Goal: Task Accomplishment & Management: Manage account settings

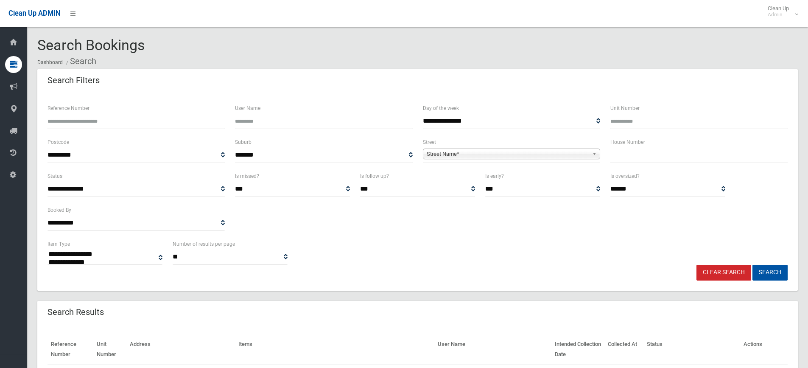
select select
click at [634, 159] on input "text" at bounding box center [698, 155] width 177 height 16
type input "**"
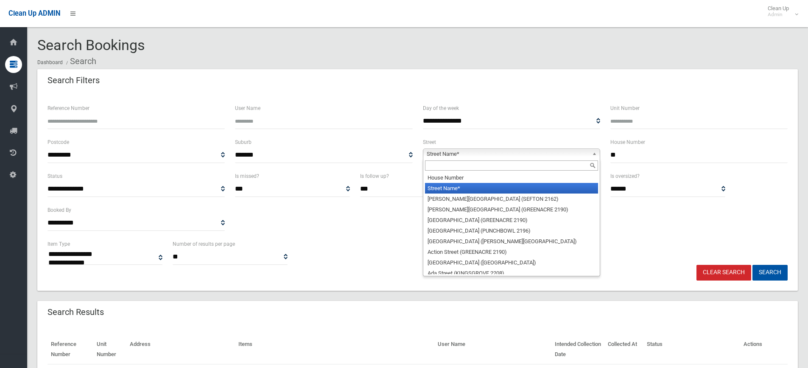
drag, startPoint x: 592, startPoint y: 149, endPoint x: 591, endPoint y: 156, distance: 7.3
click at [592, 150] on b at bounding box center [596, 154] width 8 height 10
click at [534, 166] on input "text" at bounding box center [511, 165] width 173 height 10
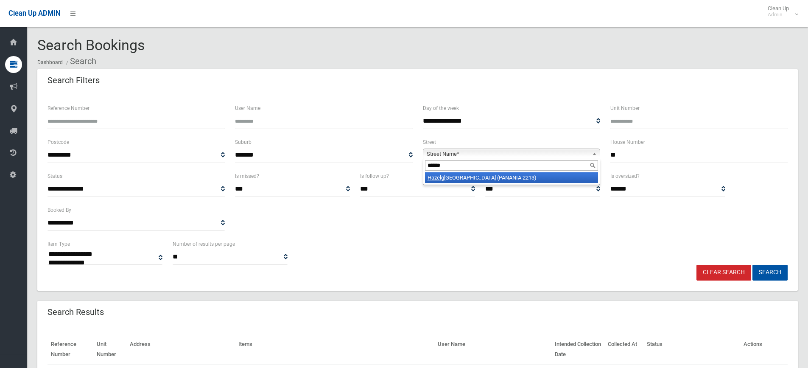
type input "******"
click at [516, 177] on li "Hazelg len Avenue (PANANIA 2213)" at bounding box center [511, 177] width 173 height 11
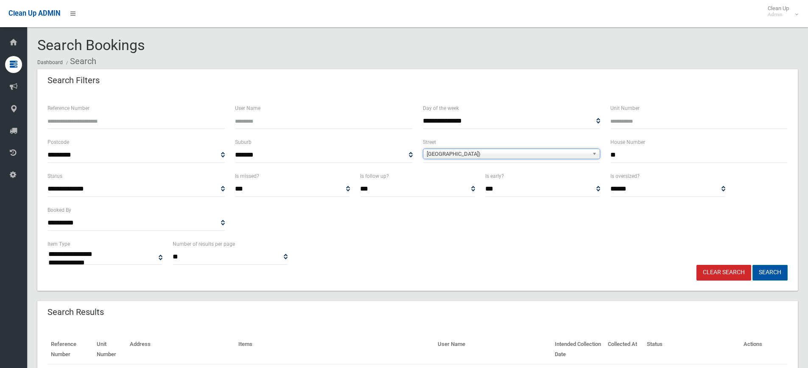
click at [782, 276] on button "Search" at bounding box center [769, 273] width 35 height 16
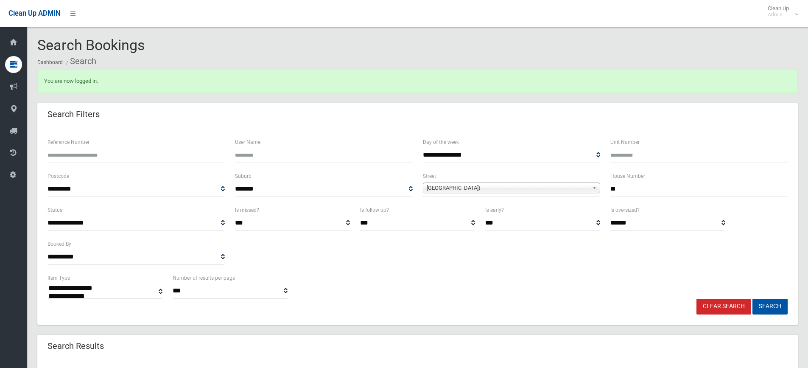
select select
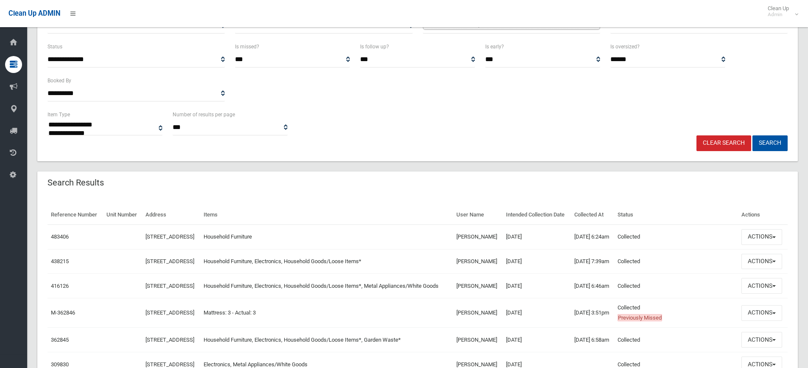
scroll to position [170, 0]
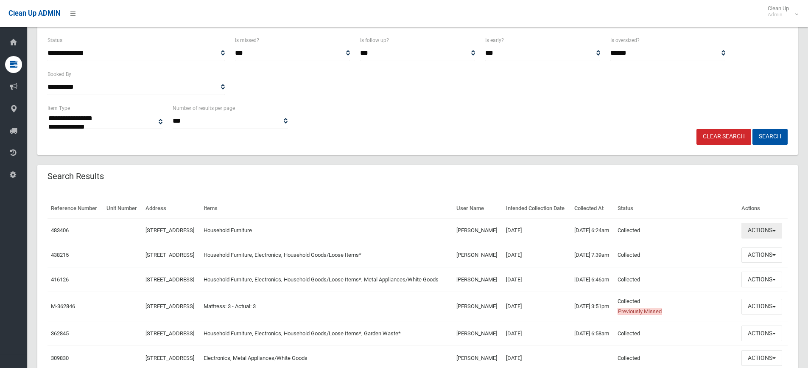
click at [775, 238] on button "Actions" at bounding box center [761, 231] width 41 height 16
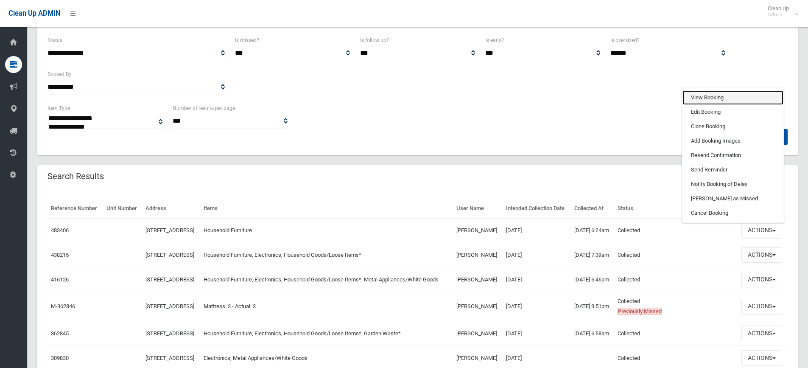
click at [714, 105] on link "View Booking" at bounding box center [732, 97] width 101 height 14
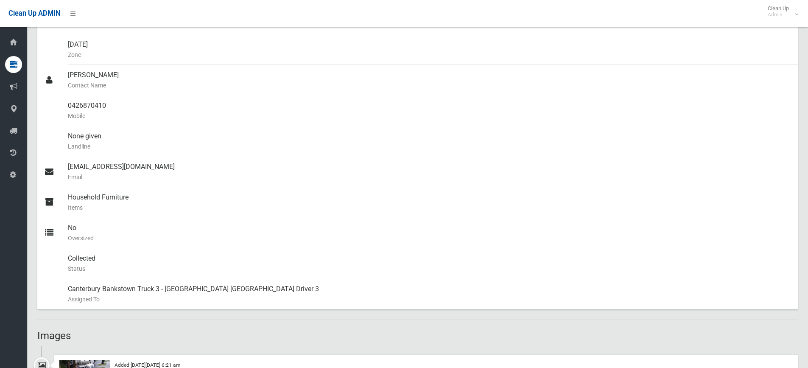
scroll to position [339, 0]
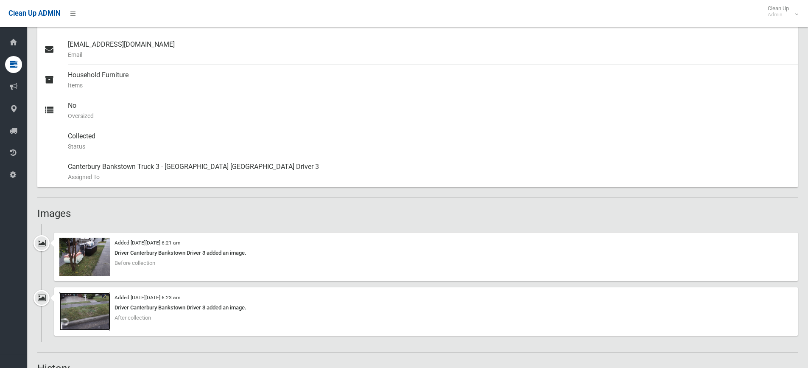
click at [76, 312] on img at bounding box center [84, 311] width 51 height 38
click at [99, 251] on img at bounding box center [84, 256] width 51 height 38
click at [96, 306] on img at bounding box center [84, 311] width 51 height 38
click at [96, 262] on img at bounding box center [84, 256] width 51 height 38
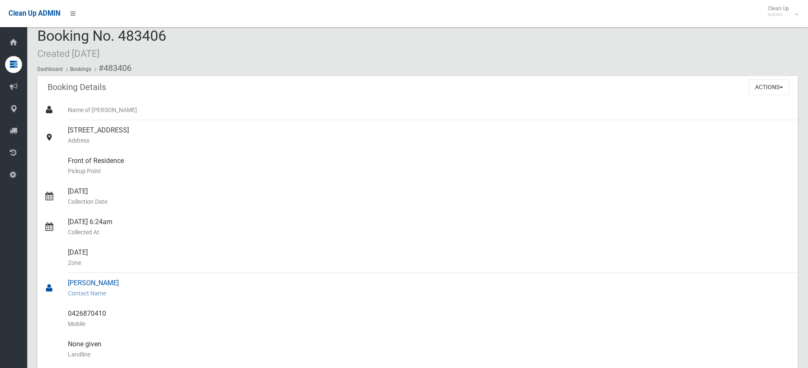
scroll to position [0, 0]
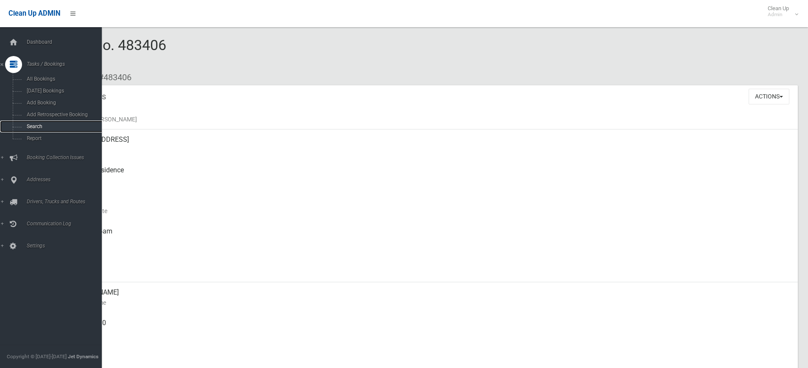
click at [37, 125] on span "Search" at bounding box center [62, 126] width 77 height 6
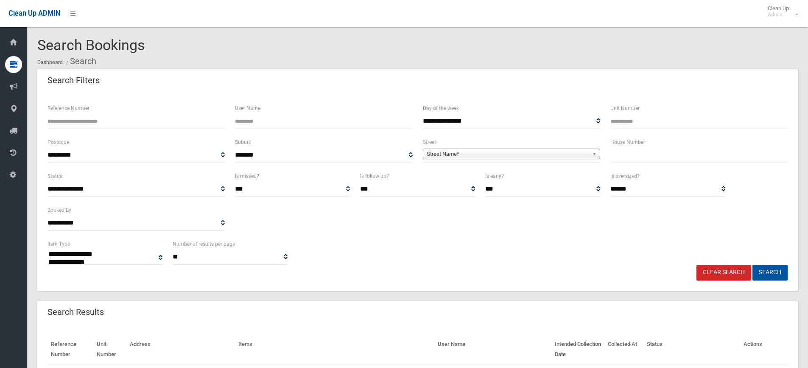
select select
drag, startPoint x: 641, startPoint y: 153, endPoint x: 645, endPoint y: 156, distance: 4.7
click at [641, 154] on input "text" at bounding box center [698, 155] width 177 height 16
type input "**"
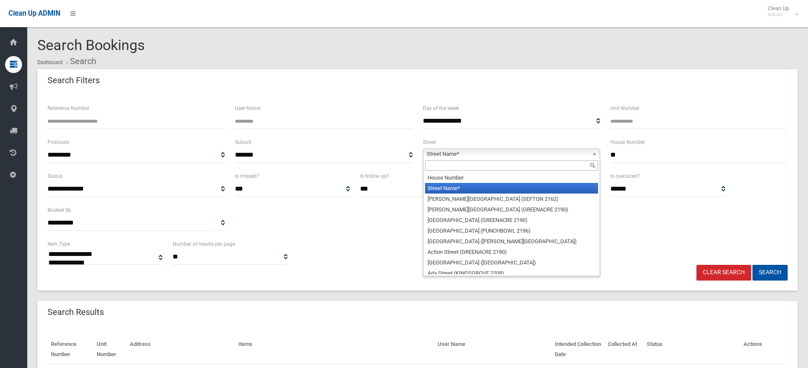
click at [596, 151] on b at bounding box center [596, 154] width 8 height 10
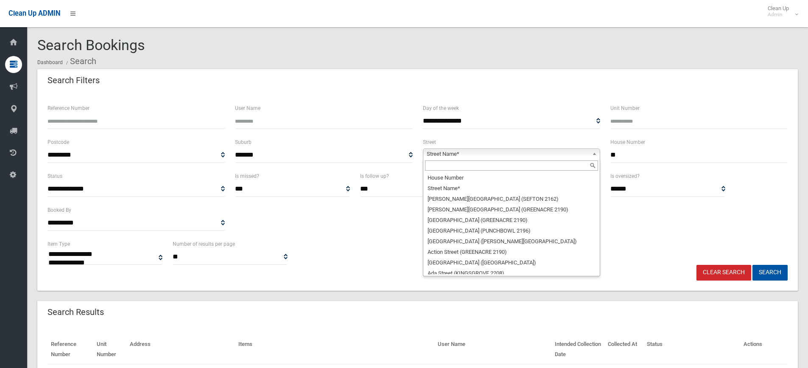
click at [538, 168] on input "text" at bounding box center [511, 165] width 173 height 10
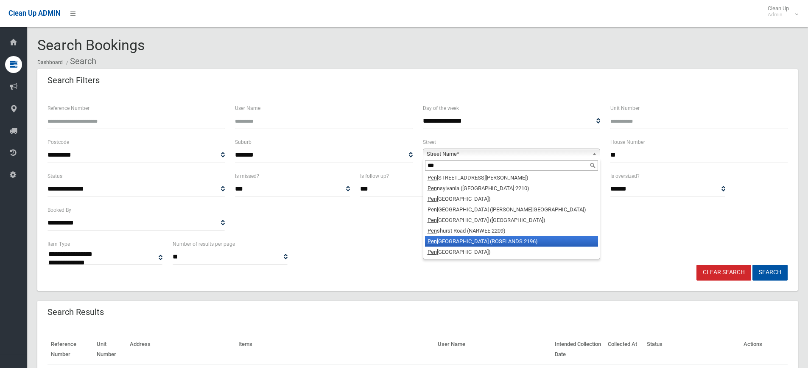
type input "***"
click at [507, 242] on li "Pen shurst Road (ROSELANDS 2196)" at bounding box center [511, 241] width 173 height 11
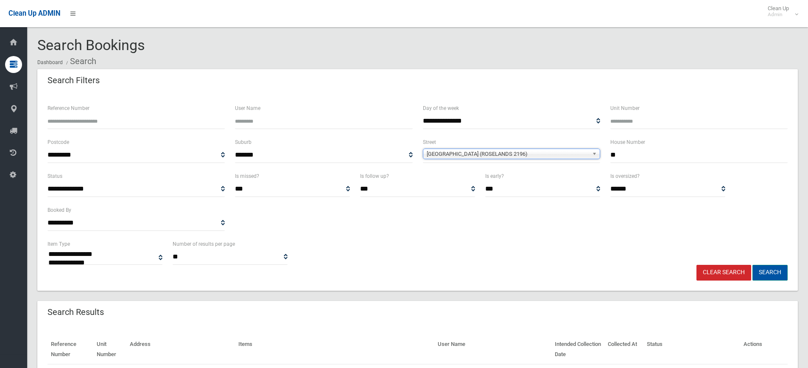
click at [779, 272] on button "Search" at bounding box center [769, 273] width 35 height 16
select select
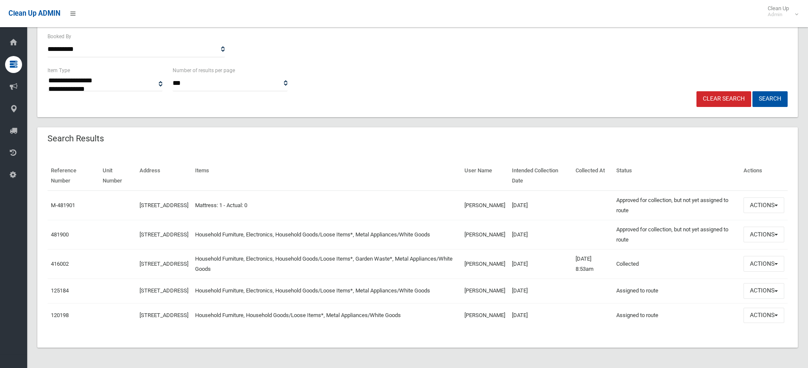
scroll to position [180, 0]
click at [776, 226] on button "Actions" at bounding box center [763, 234] width 41 height 16
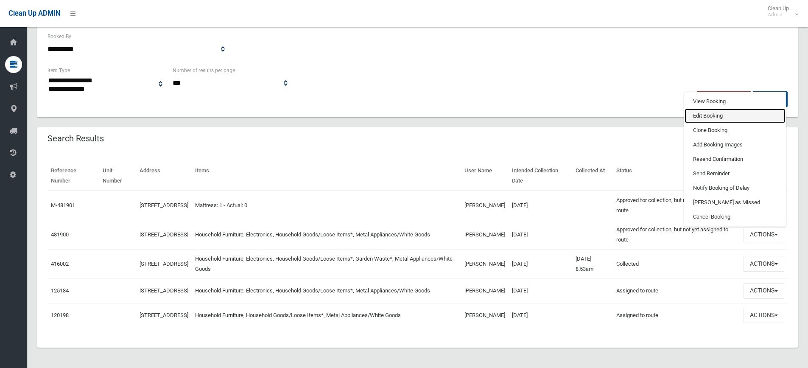
click at [711, 109] on link "Edit Booking" at bounding box center [734, 116] width 101 height 14
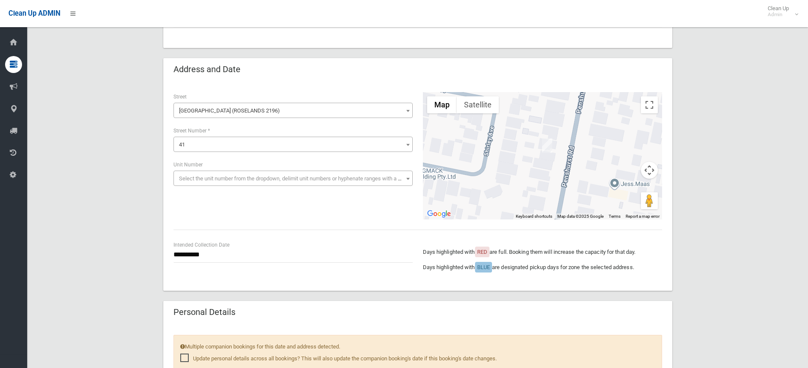
scroll to position [85, 0]
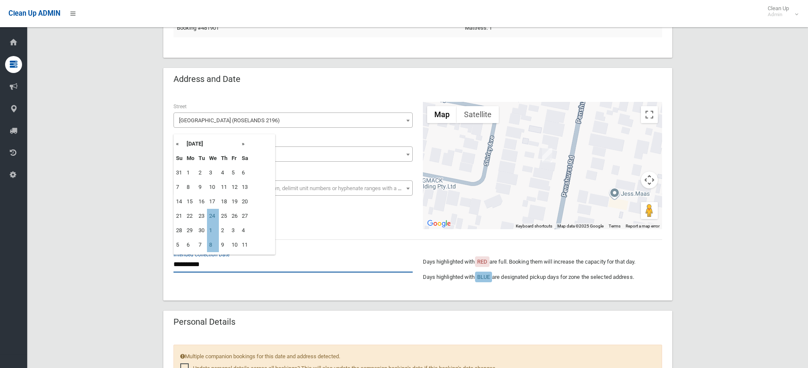
click at [189, 265] on input "**********" at bounding box center [292, 264] width 239 height 16
click at [217, 216] on td "24" at bounding box center [213, 216] width 12 height 14
type input "**********"
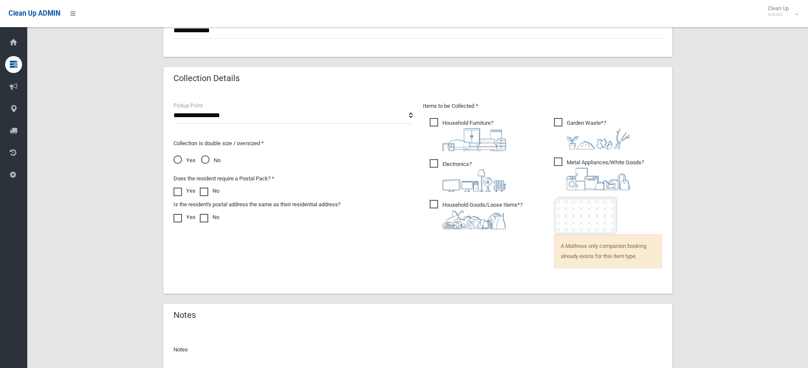
scroll to position [608, 0]
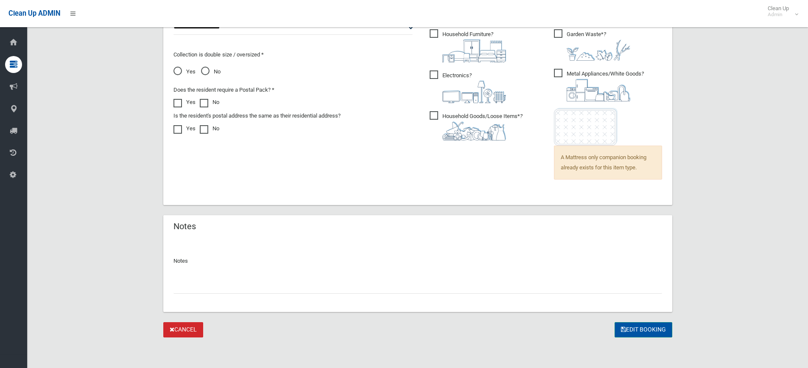
click at [639, 329] on button "Edit Booking" at bounding box center [643, 330] width 58 height 16
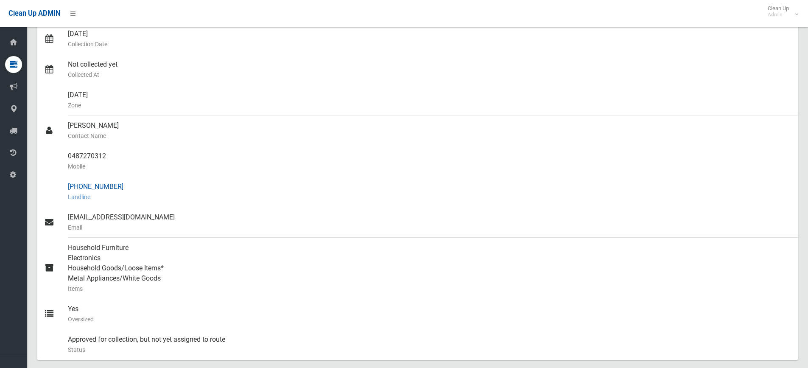
scroll to position [297, 0]
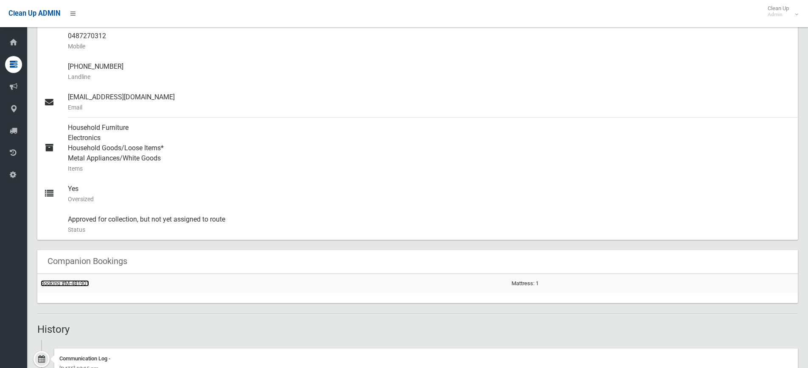
click at [74, 284] on link "Booking #M-481901" at bounding box center [65, 283] width 48 height 6
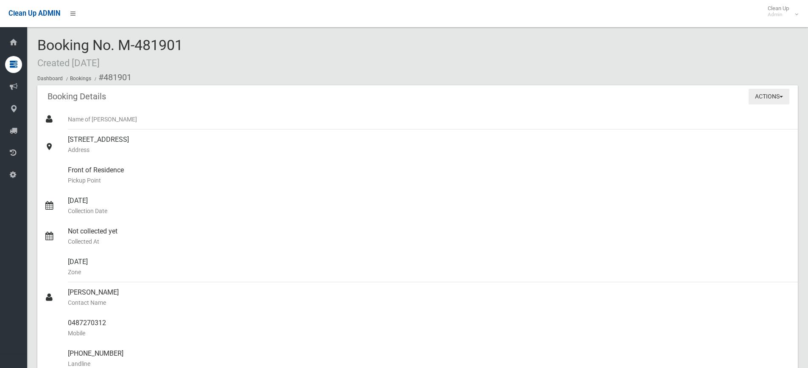
click at [781, 95] on button "Actions" at bounding box center [768, 97] width 41 height 16
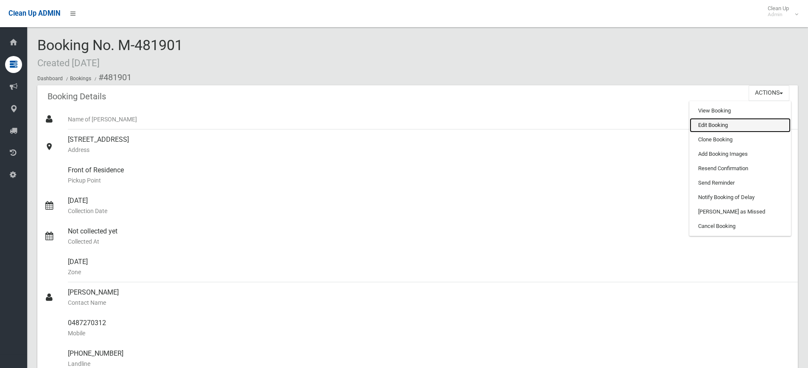
click at [735, 122] on link "Edit Booking" at bounding box center [739, 125] width 101 height 14
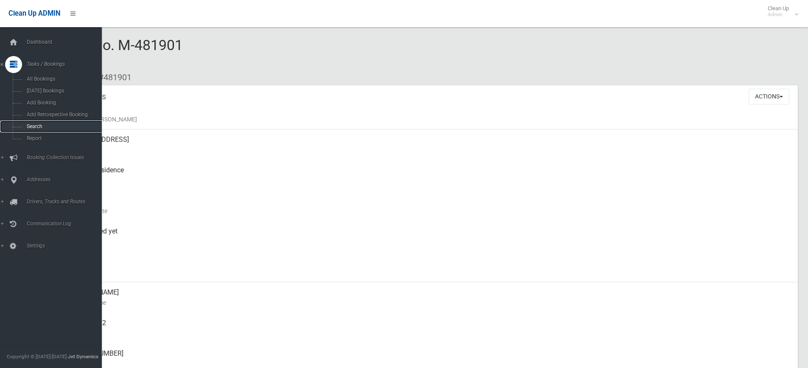
click at [27, 124] on span "Search" at bounding box center [62, 126] width 77 height 6
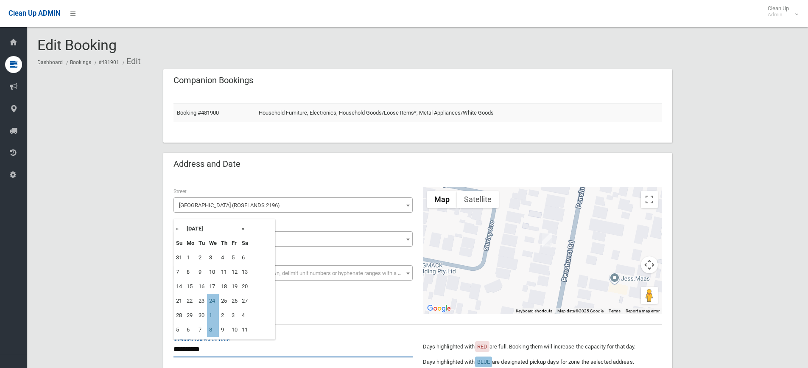
click at [198, 347] on input "**********" at bounding box center [292, 349] width 239 height 16
click at [394, 304] on div "**********" at bounding box center [417, 250] width 499 height 127
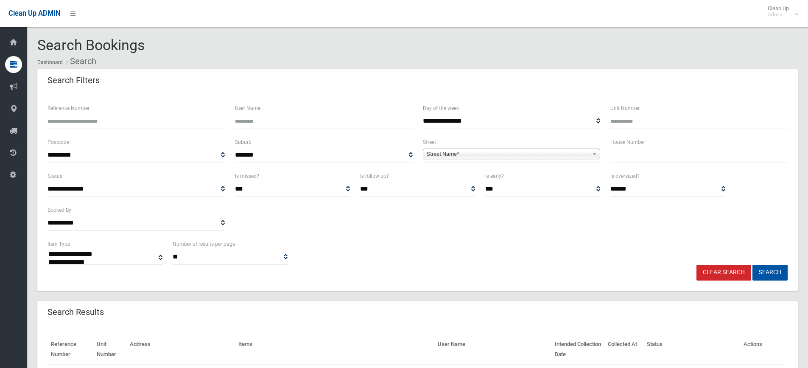
select select
click at [629, 157] on input "text" at bounding box center [698, 155] width 177 height 16
type input "**"
click at [594, 153] on b at bounding box center [596, 154] width 8 height 10
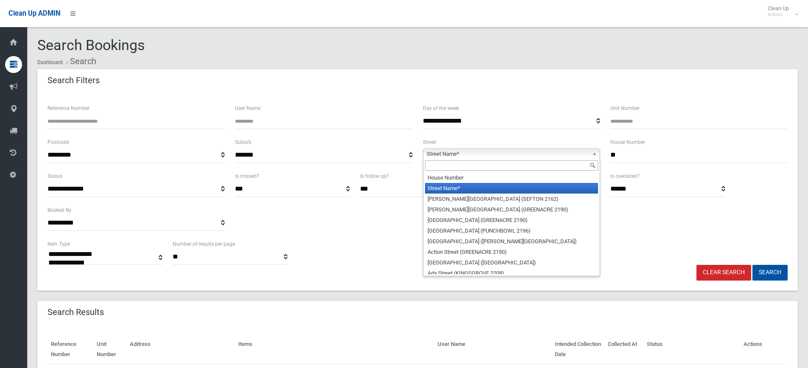
click at [535, 166] on input "text" at bounding box center [511, 165] width 173 height 10
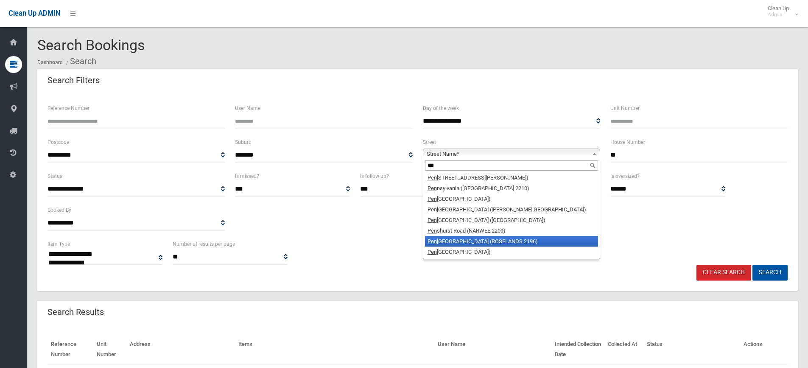
type input "***"
click at [530, 240] on li "Pen shurst Road (ROSELANDS 2196)" at bounding box center [511, 241] width 173 height 11
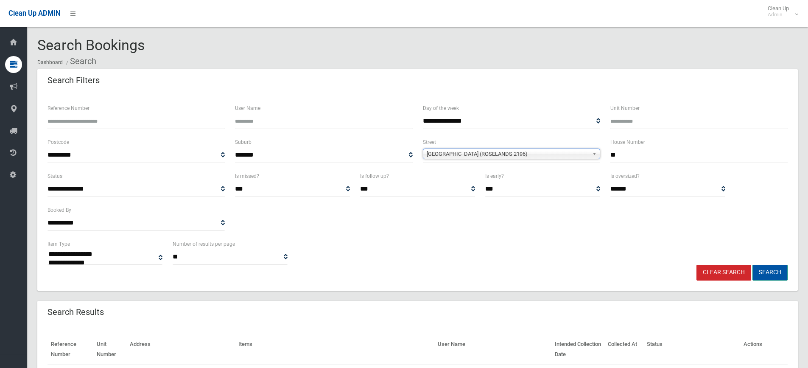
click at [775, 273] on button "Search" at bounding box center [769, 273] width 35 height 16
select select
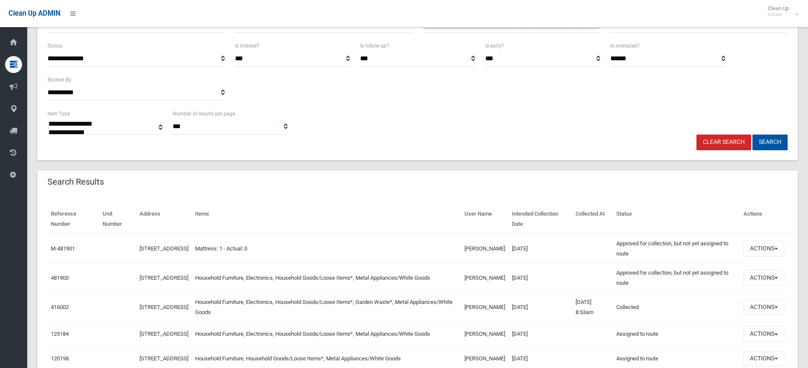
scroll to position [138, 0]
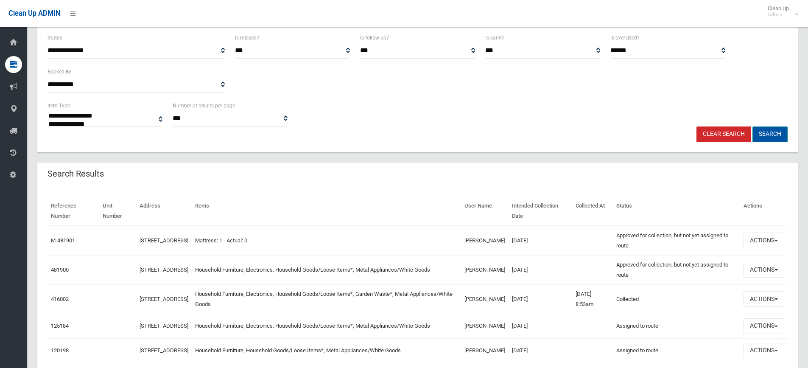
click at [780, 132] on button "Search" at bounding box center [769, 134] width 35 height 16
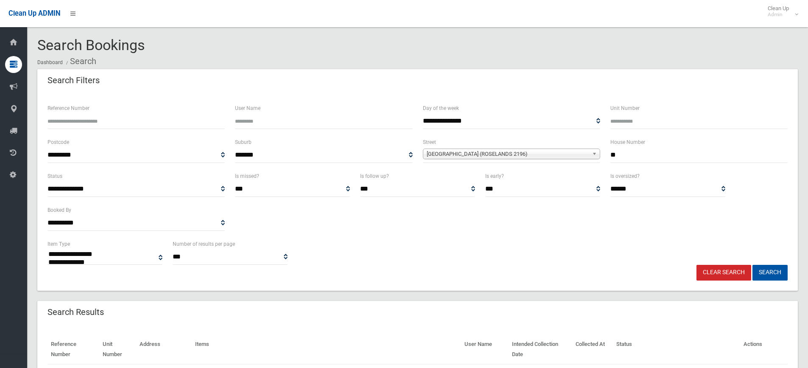
select select
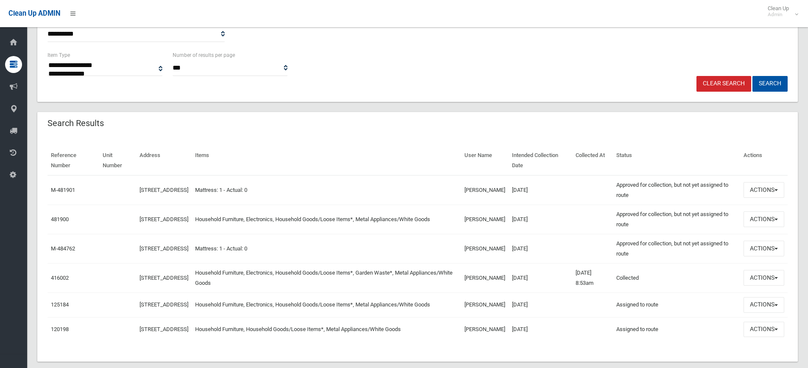
scroll to position [212, 0]
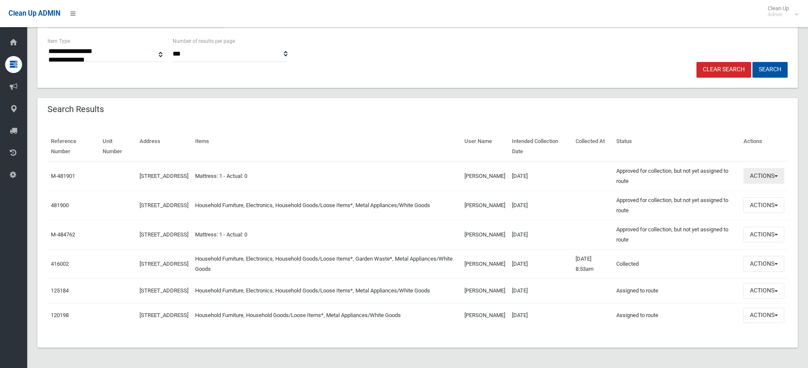
click at [779, 168] on button "Actions" at bounding box center [763, 176] width 41 height 16
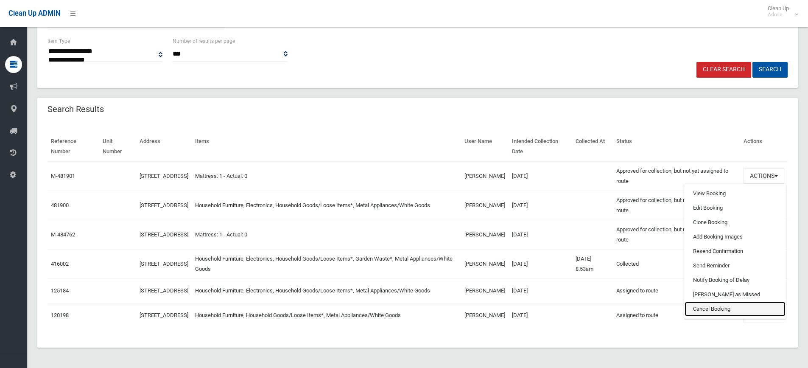
click at [748, 301] on link "Cancel Booking" at bounding box center [734, 308] width 101 height 14
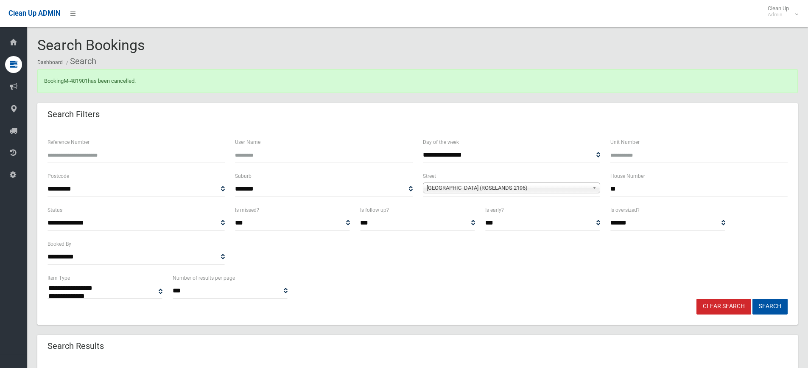
select select
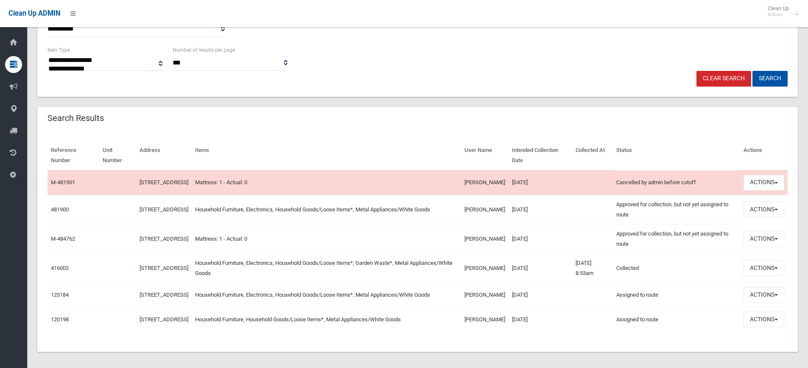
scroll to position [246, 0]
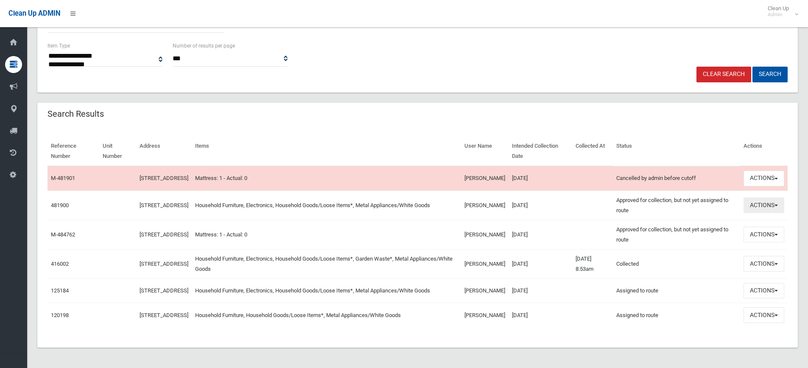
click at [779, 197] on button "Actions" at bounding box center [763, 205] width 41 height 16
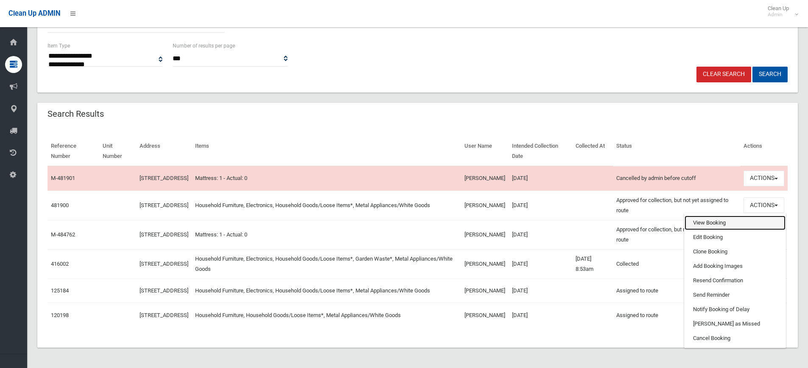
click at [714, 215] on link "View Booking" at bounding box center [734, 222] width 101 height 14
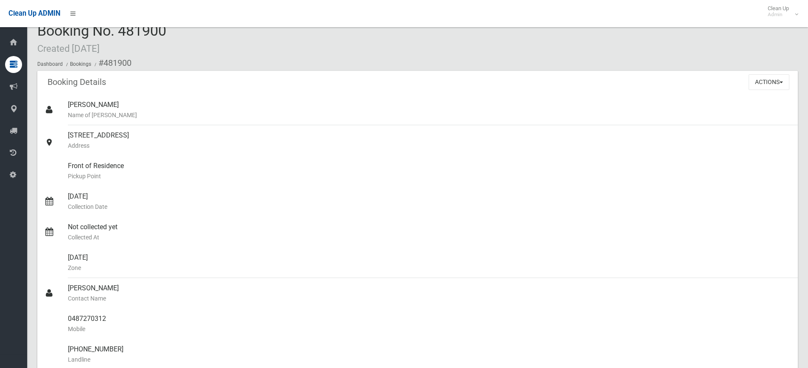
scroll to position [6, 0]
